Goal: Transaction & Acquisition: Subscribe to service/newsletter

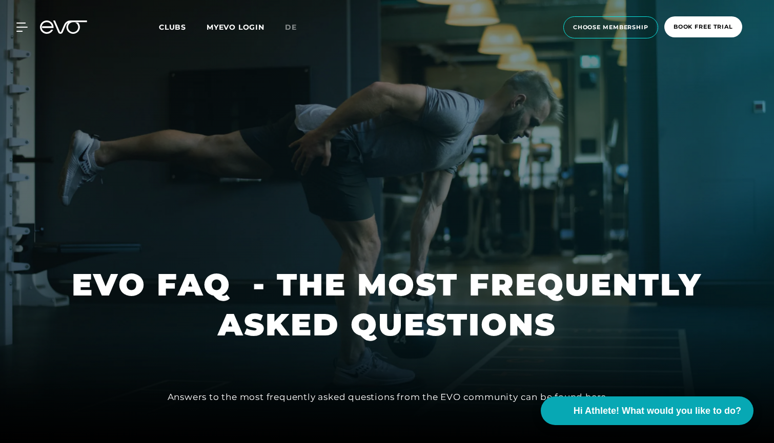
click at [232, 28] on link "MYEVO LOGIN" at bounding box center [235, 27] width 58 height 9
click at [632, 31] on span "choose membership" at bounding box center [610, 27] width 95 height 22
click at [627, 29] on span "choose membership" at bounding box center [610, 27] width 75 height 9
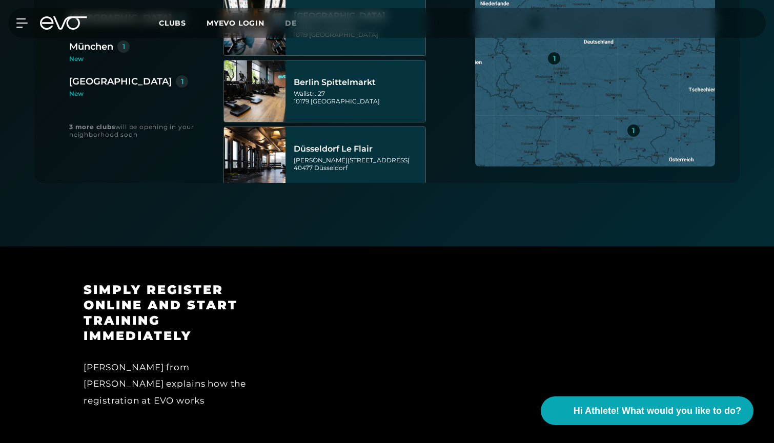
scroll to position [605, 0]
